Goal: Transaction & Acquisition: Download file/media

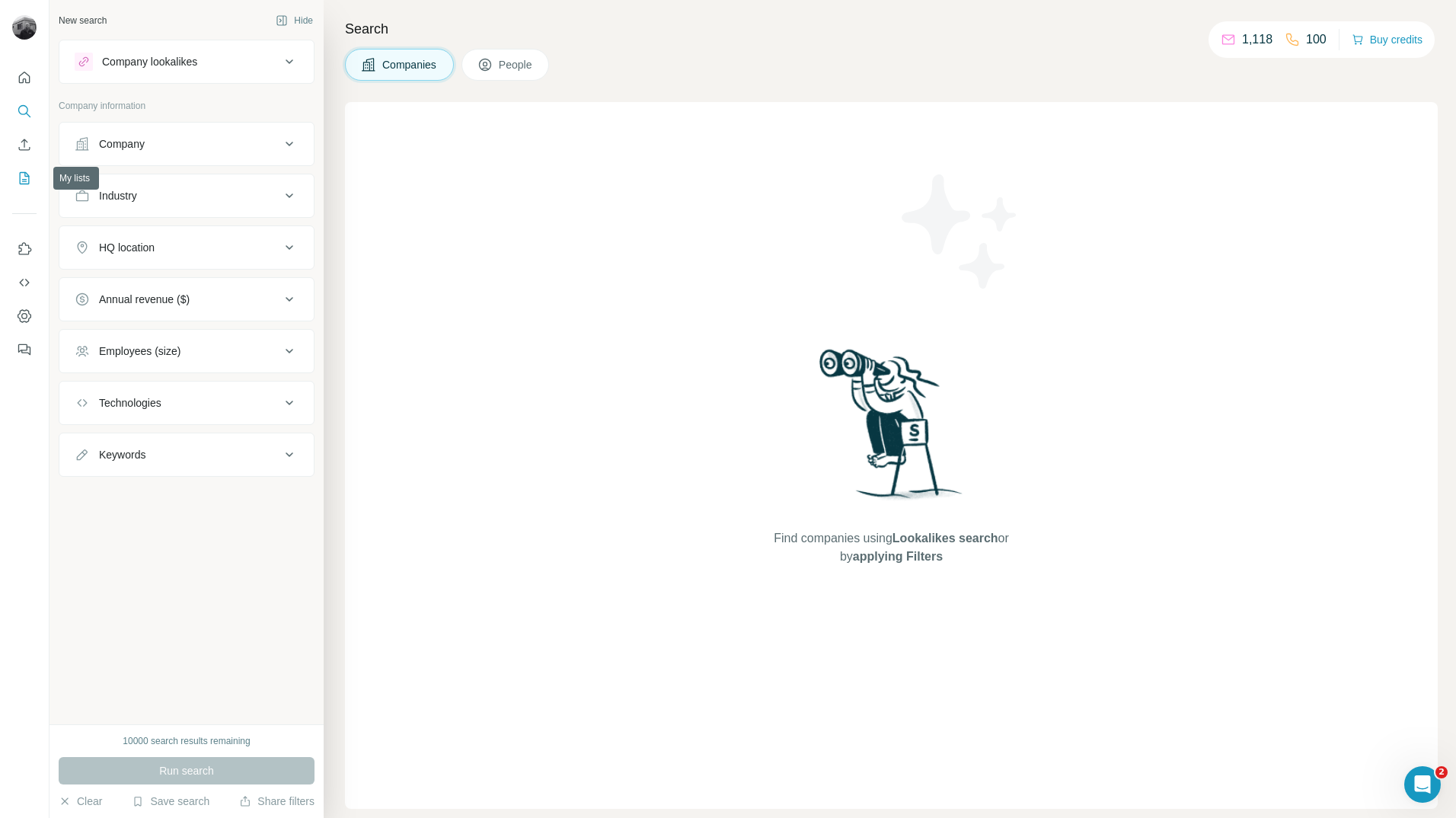
click at [28, 174] on icon "My lists" at bounding box center [24, 178] width 15 height 15
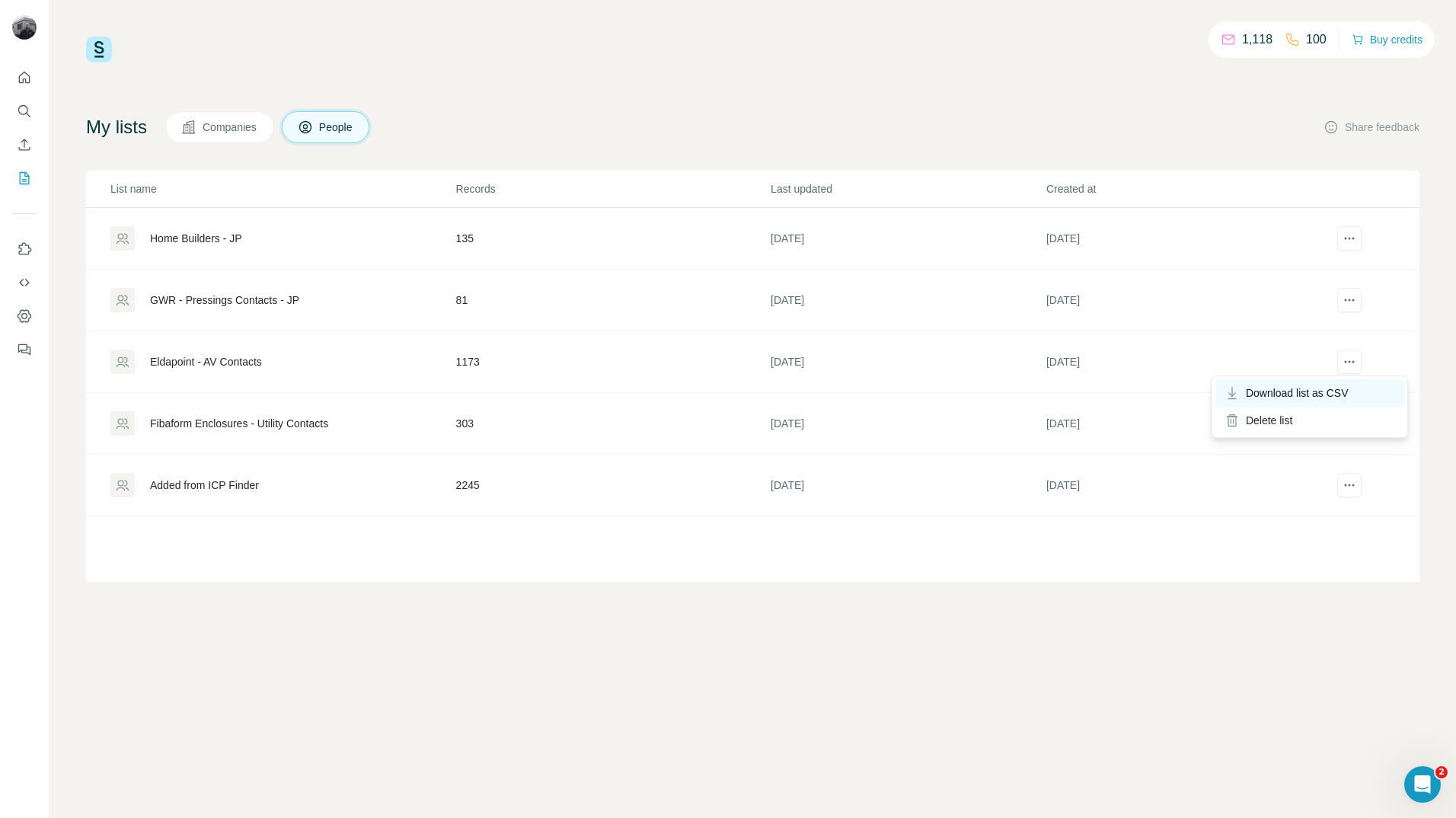
click at [1325, 387] on span "Download list as CSV" at bounding box center [1296, 393] width 103 height 15
click at [1350, 240] on icon "actions" at bounding box center [1349, 238] width 15 height 15
click at [1319, 270] on span "Download list as CSV" at bounding box center [1296, 270] width 103 height 15
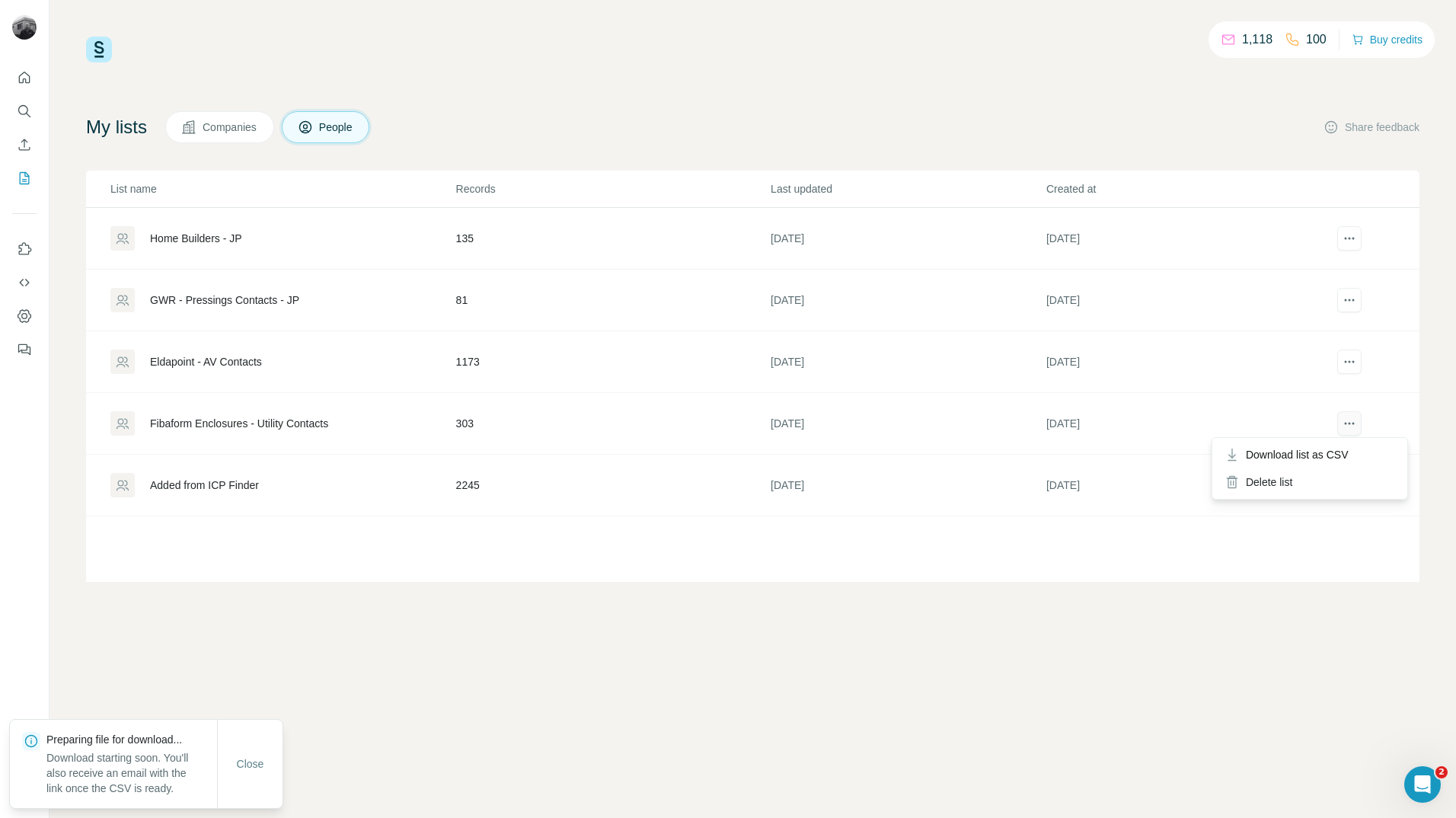
click at [1352, 419] on icon "actions" at bounding box center [1349, 424] width 15 height 15
click at [1350, 424] on icon "actions" at bounding box center [1348, 424] width 3 height 3
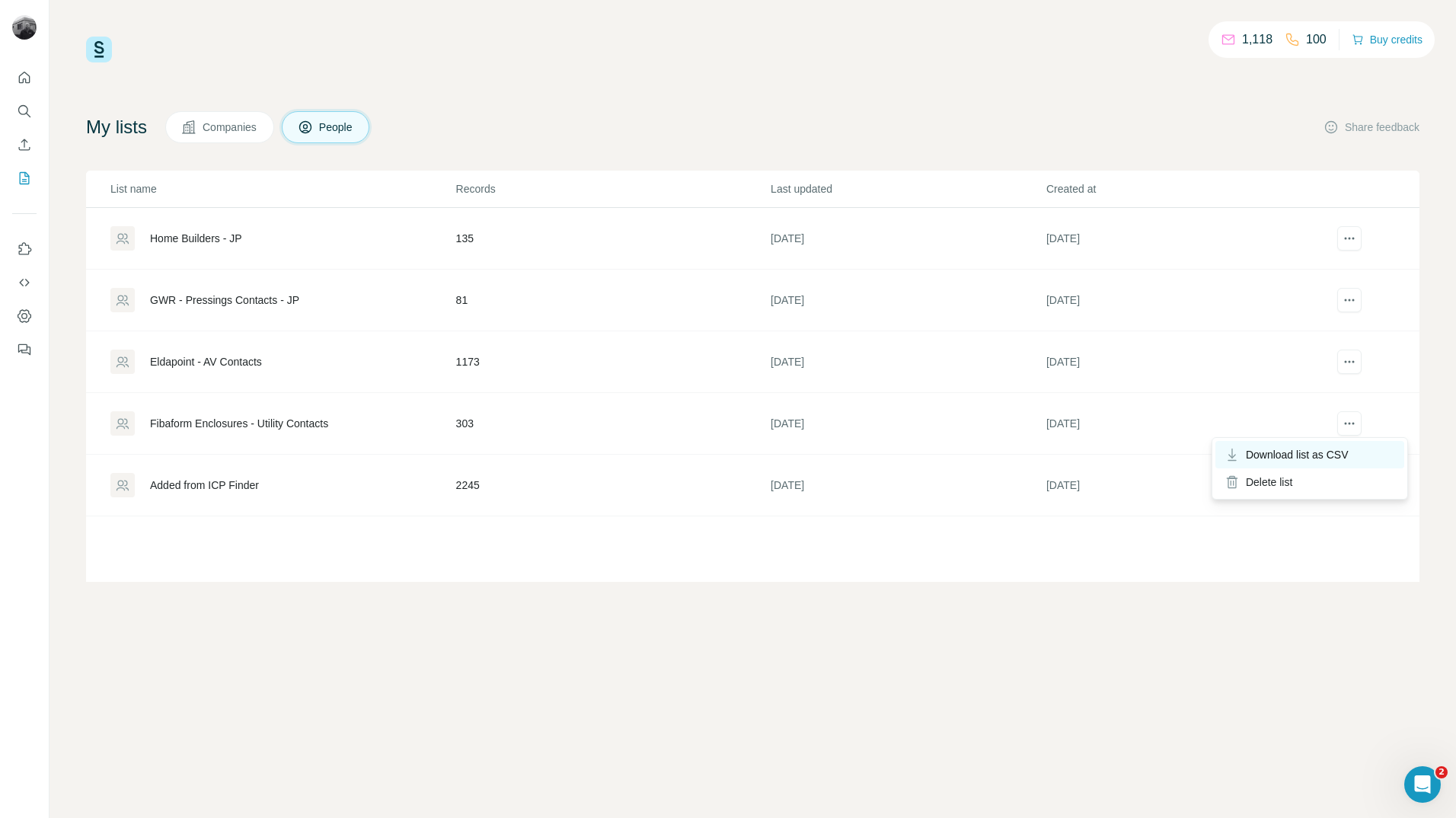
click at [1336, 455] on span "Download list as CSV" at bounding box center [1296, 455] width 103 height 15
click at [1332, 334] on span "Download list as CSV" at bounding box center [1296, 331] width 103 height 15
